Goal: Browse casually

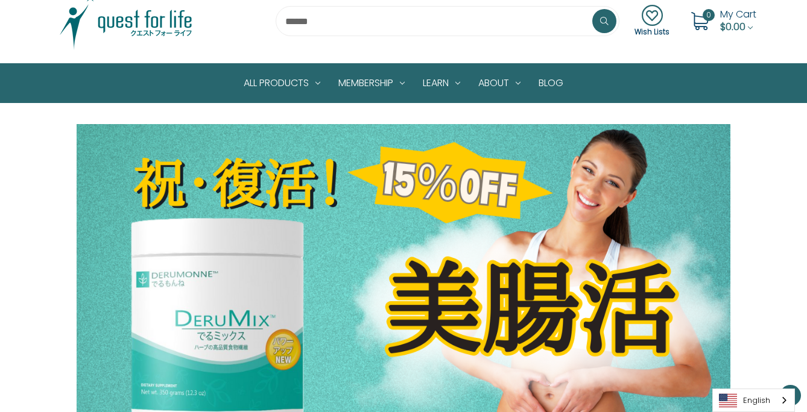
scroll to position [63, 0]
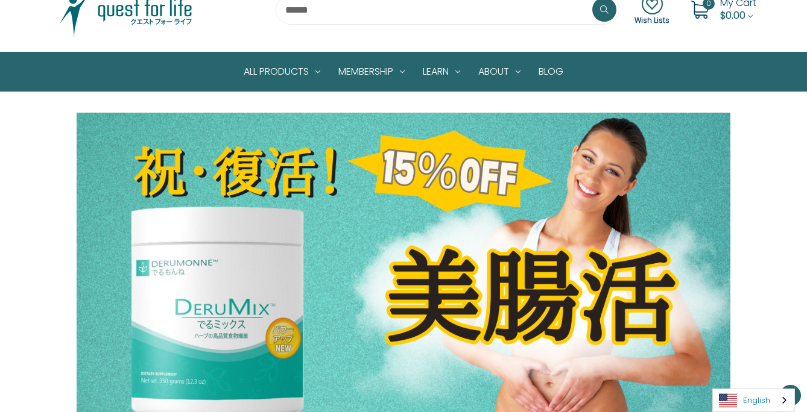
click at [730, 397] on img "Language" at bounding box center [728, 401] width 18 height 14
click at [740, 373] on link "日本語" at bounding box center [744, 378] width 63 height 22
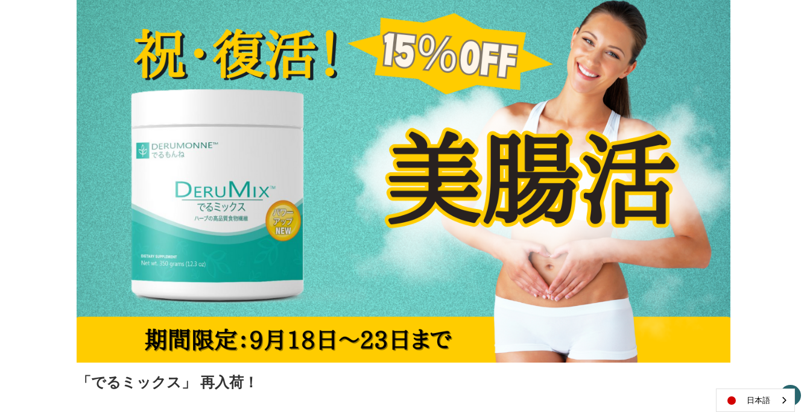
scroll to position [398, 0]
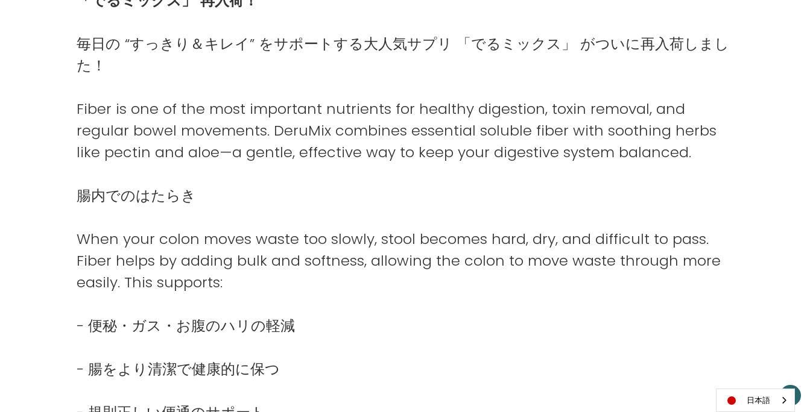
scroll to position [607, 0]
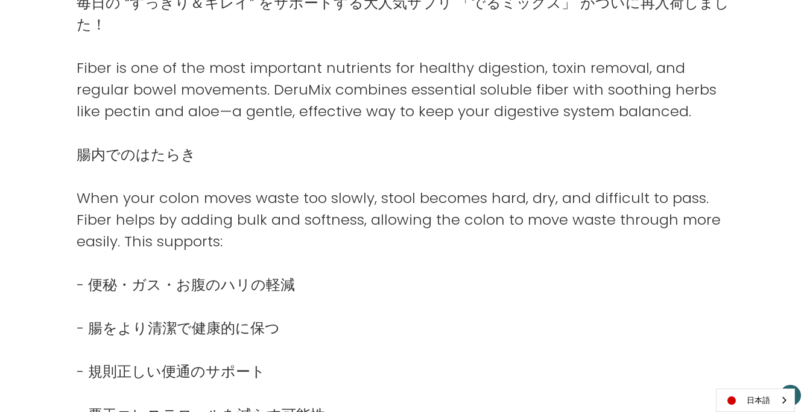
scroll to position [611, 0]
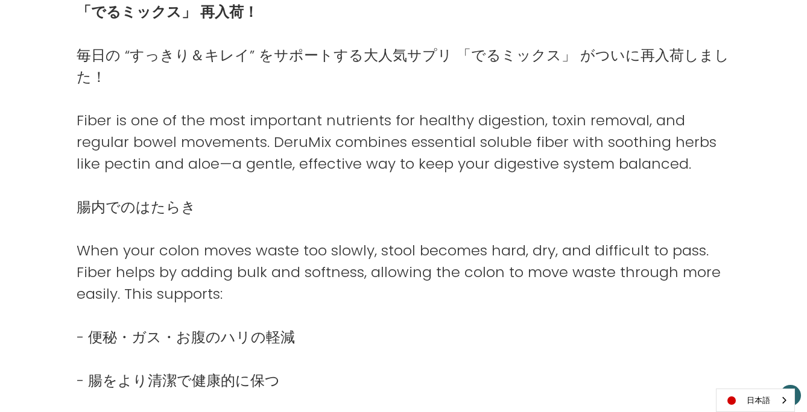
scroll to position [553, 0]
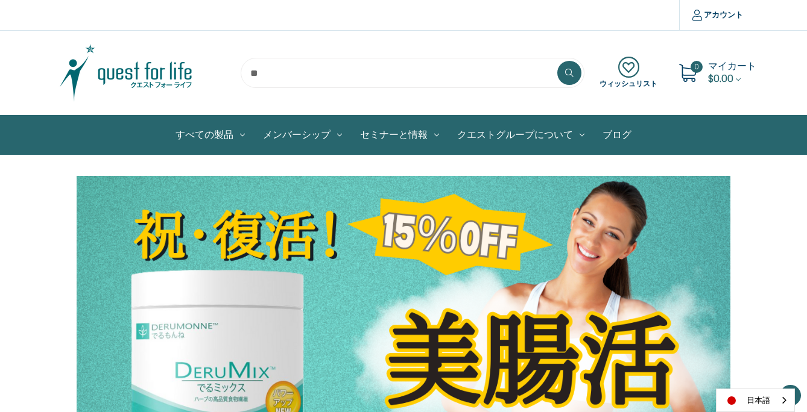
scroll to position [553, 0]
